Goal: Navigation & Orientation: Find specific page/section

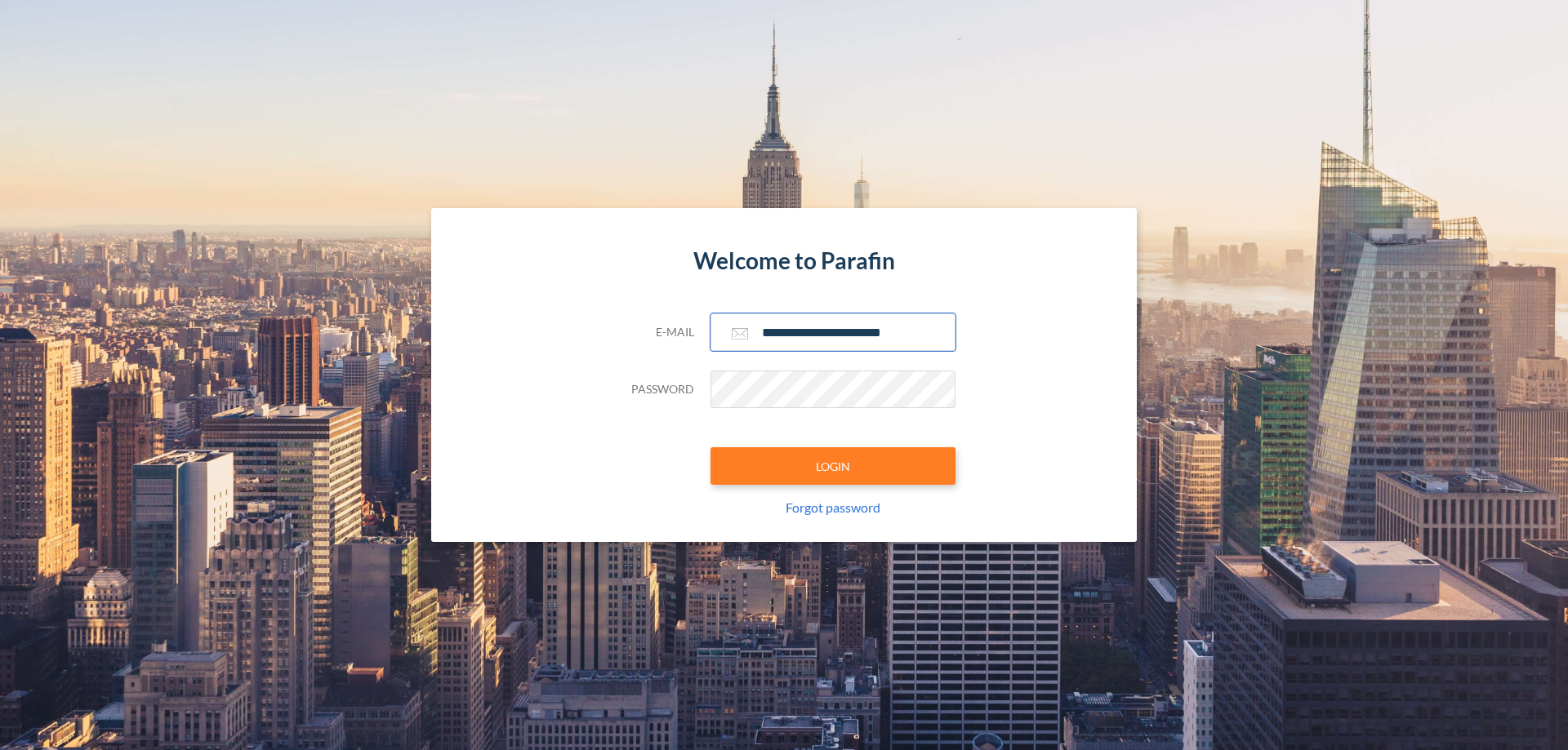
type input "**********"
click at [833, 466] on button "LOGIN" at bounding box center [832, 466] width 245 height 37
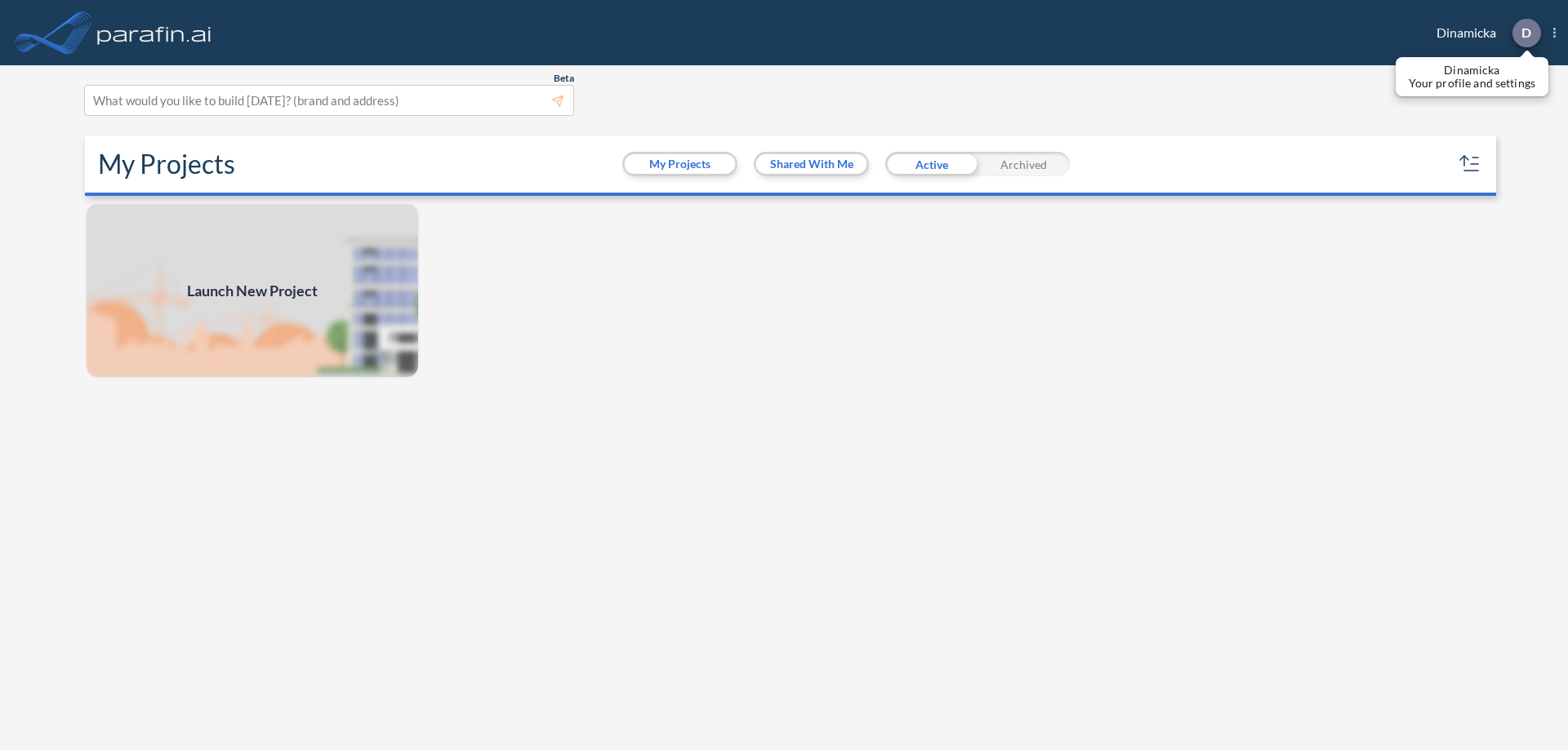
click at [1526, 33] on p "D" at bounding box center [1526, 32] width 10 height 14
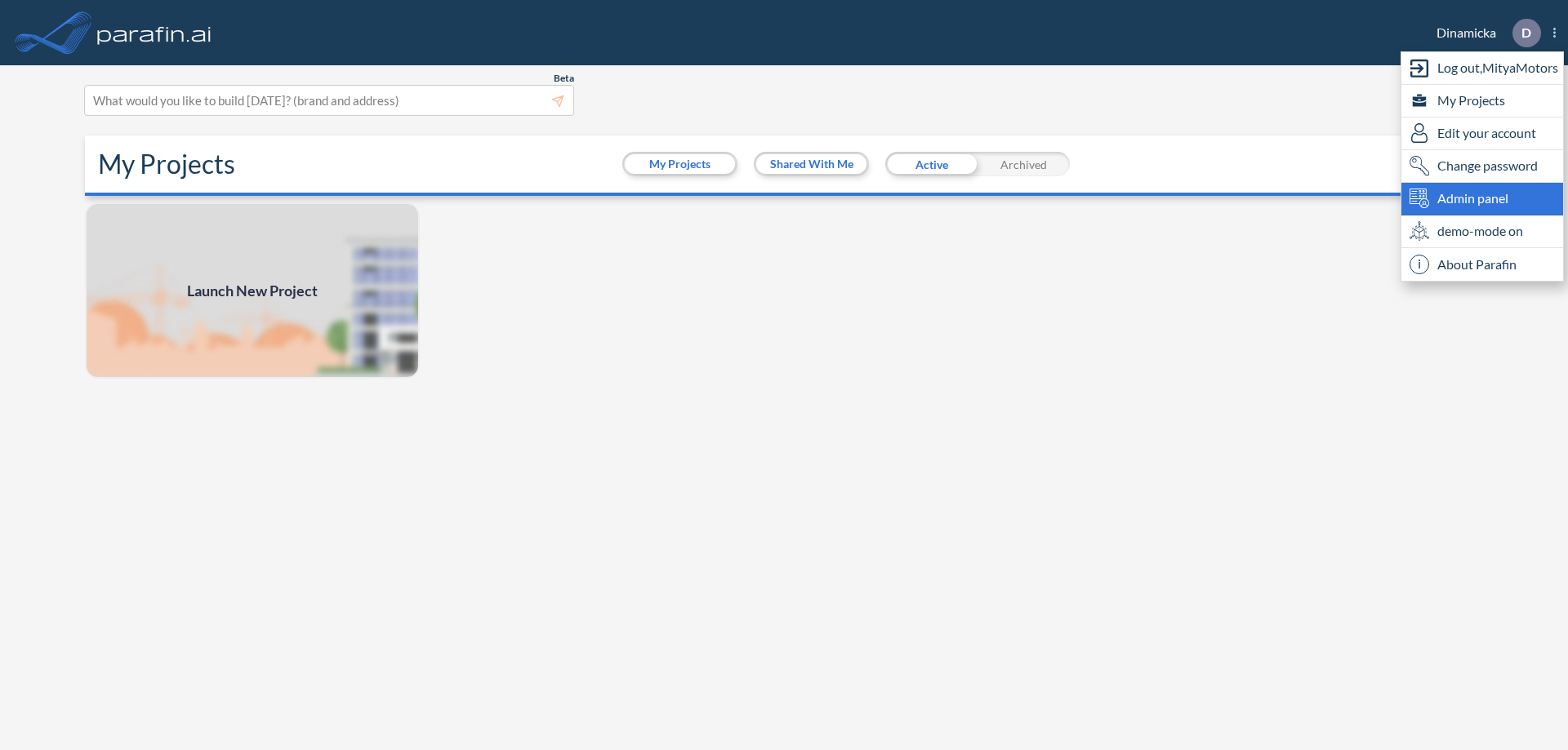
click at [1482, 198] on span "Admin panel" at bounding box center [1473, 198] width 71 height 19
